Goal: Information Seeking & Learning: Check status

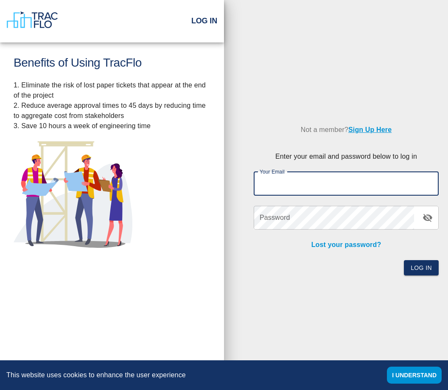
click at [285, 196] on input "Your Email" at bounding box center [346, 184] width 185 height 24
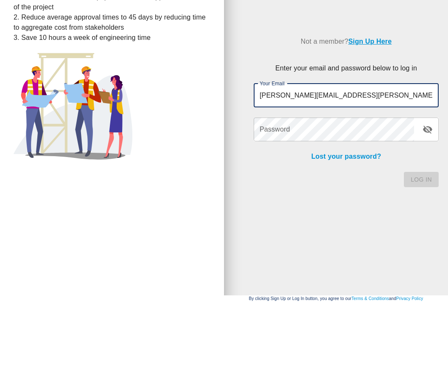
type input "[PERSON_NAME][EMAIL_ADDRESS][PERSON_NAME][DOMAIN_NAME]"
click at [281, 206] on div "Password Password" at bounding box center [346, 218] width 185 height 24
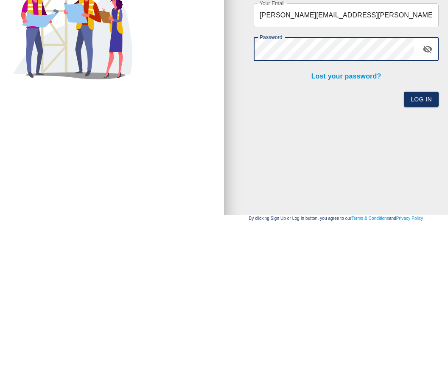
click at [426, 260] on button "Log In" at bounding box center [421, 268] width 35 height 16
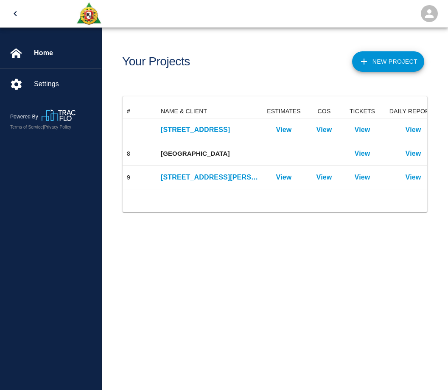
scroll to position [85, 305]
click at [236, 179] on p "[STREET_ADDRESS][PERSON_NAME]" at bounding box center [210, 177] width 98 height 10
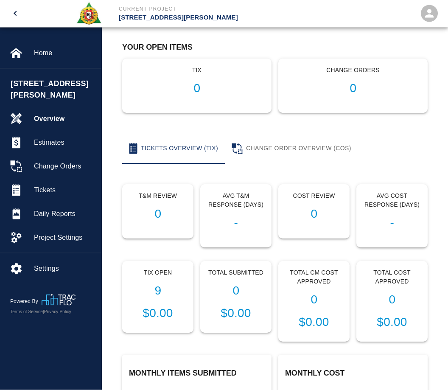
scroll to position [68, 0]
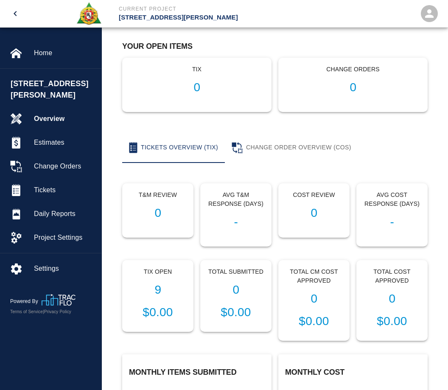
click at [164, 281] on div "Tix Open 9 $0.00" at bounding box center [158, 296] width 70 height 71
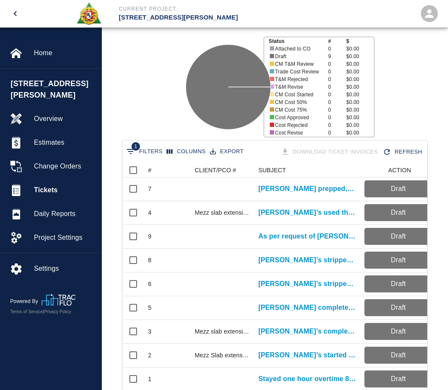
click at [324, 240] on p "As per request of [PERSON_NAME], [PERSON_NAME] is [PERSON_NAME] the [PERSON_NAM…" at bounding box center [308, 236] width 98 height 10
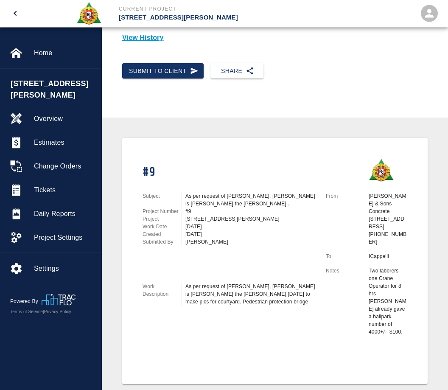
scroll to position [85, 0]
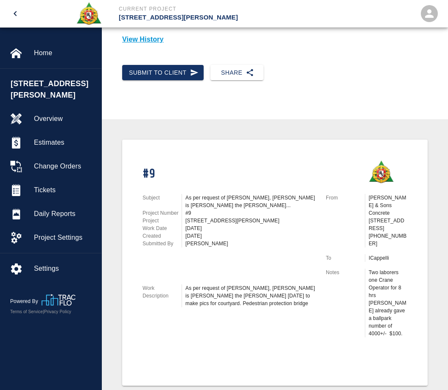
click at [42, 185] on span "Tickets" at bounding box center [64, 190] width 61 height 10
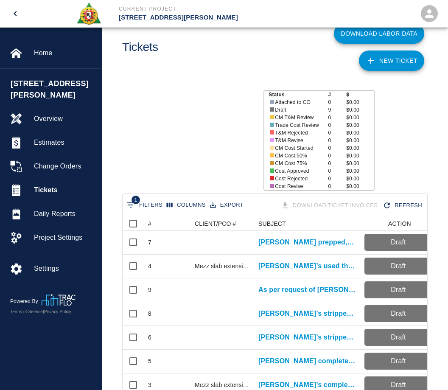
scroll to position [228, 305]
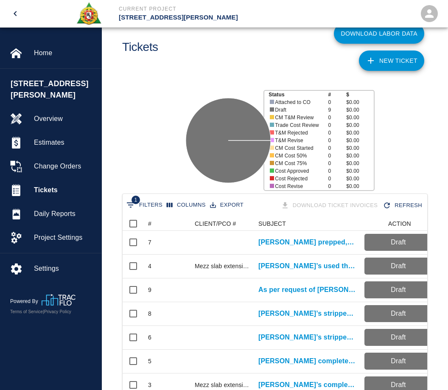
click at [200, 32] on div "Tickets" at bounding box center [194, 43] width 156 height 61
click at [24, 10] on button "open drawer" at bounding box center [15, 13] width 20 height 20
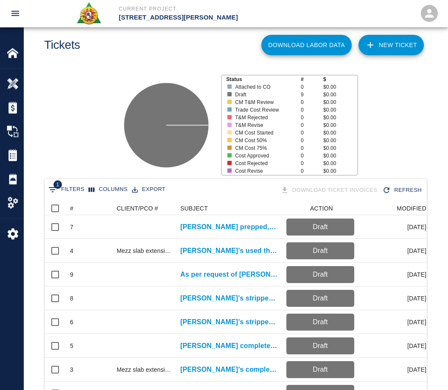
scroll to position [0, 0]
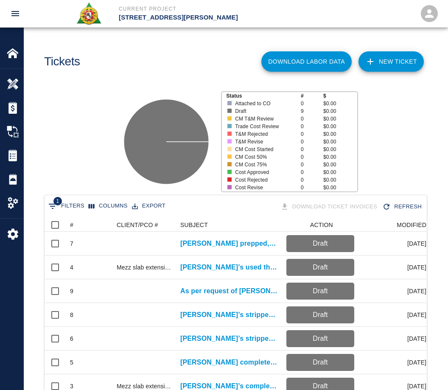
click at [17, 14] on icon "open drawer" at bounding box center [15, 13] width 8 height 5
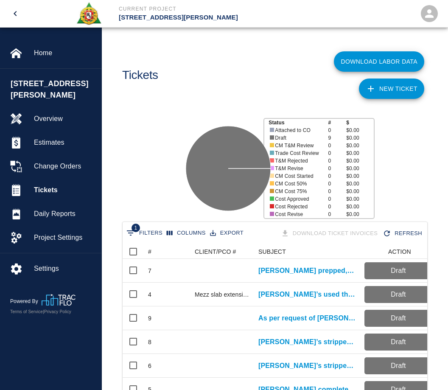
scroll to position [228, 305]
click at [214, 25] on div "Current Project [STREET_ADDRESS][PERSON_NAME]" at bounding box center [270, 13] width 336 height 27
click at [21, 17] on button "open drawer" at bounding box center [15, 13] width 20 height 20
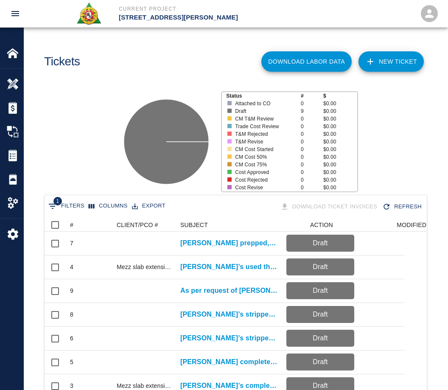
scroll to position [228, 383]
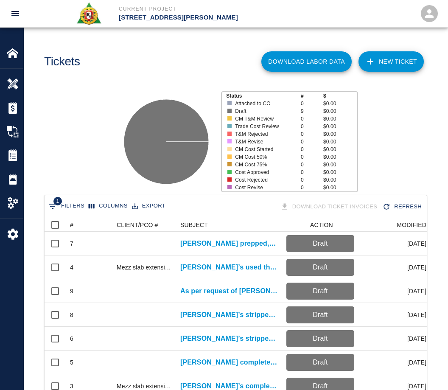
click at [17, 16] on icon "open drawer" at bounding box center [15, 13] width 8 height 5
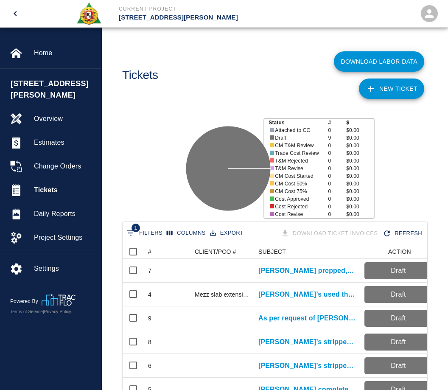
scroll to position [228, 305]
click at [24, 15] on button "open drawer" at bounding box center [15, 13] width 20 height 20
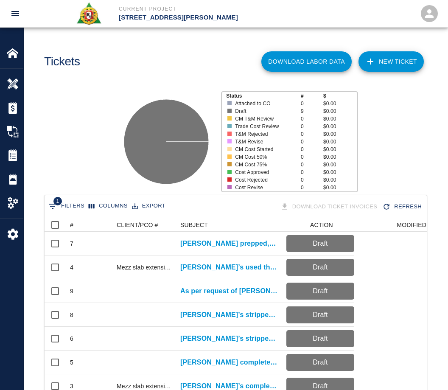
scroll to position [0, 0]
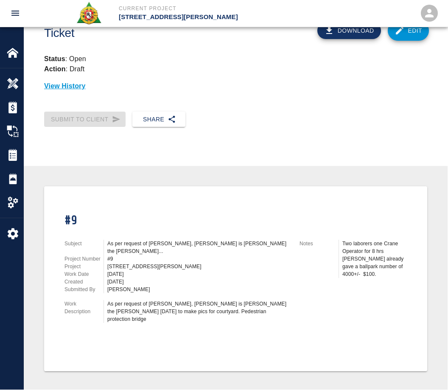
scroll to position [28, 0]
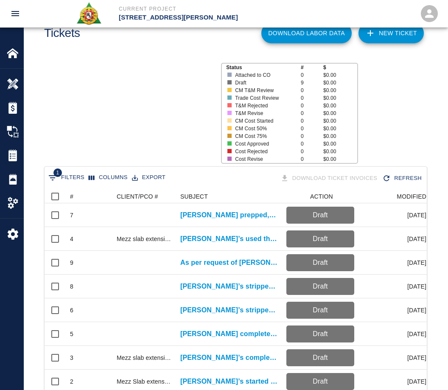
scroll to position [228, 383]
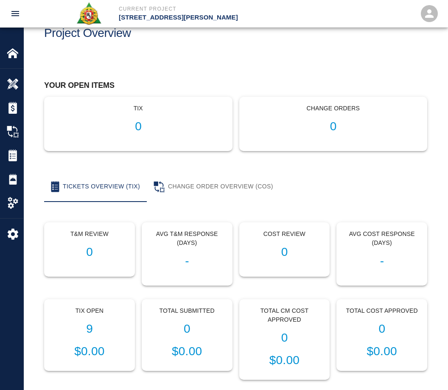
scroll to position [96, 0]
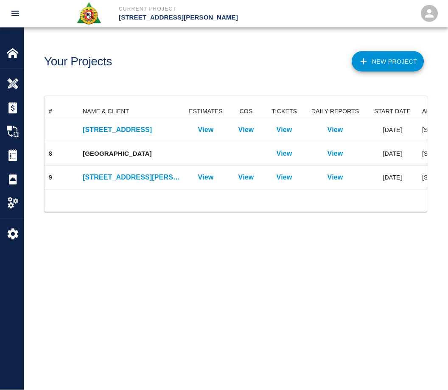
scroll to position [28, 0]
click at [290, 125] on p "View" at bounding box center [285, 130] width 16 height 10
